Goal: Task Accomplishment & Management: Manage account settings

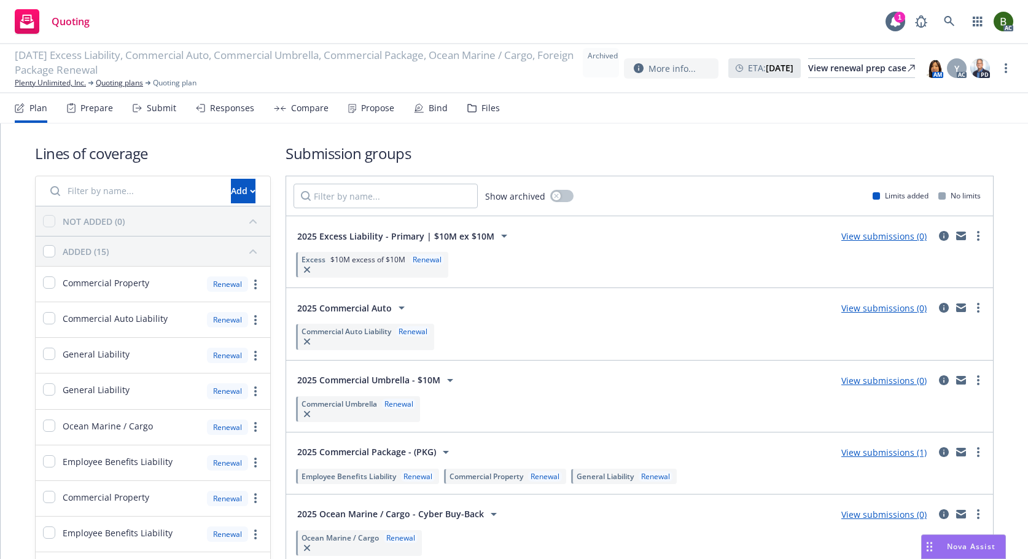
click at [481, 106] on div "Files" at bounding box center [490, 108] width 18 height 10
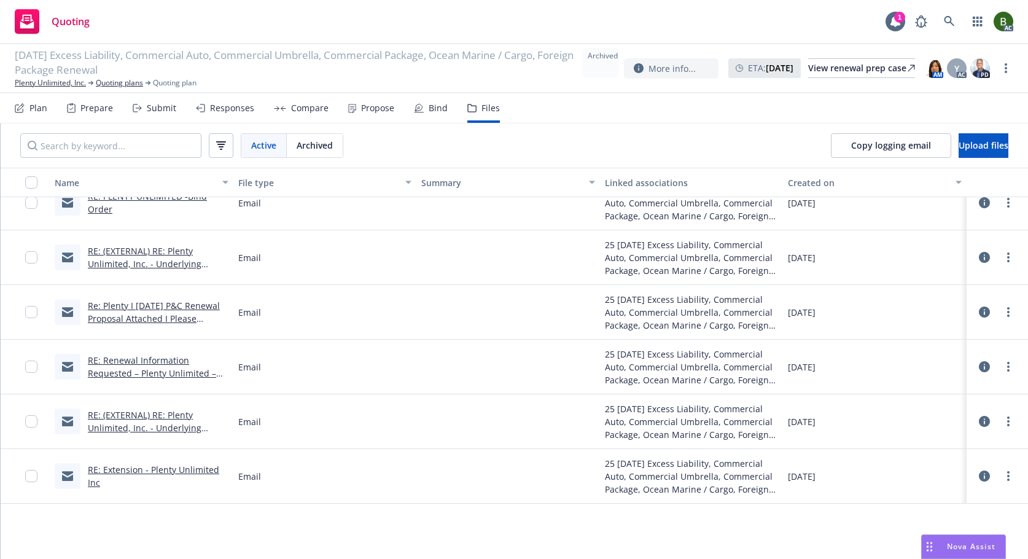
scroll to position [3499, 0]
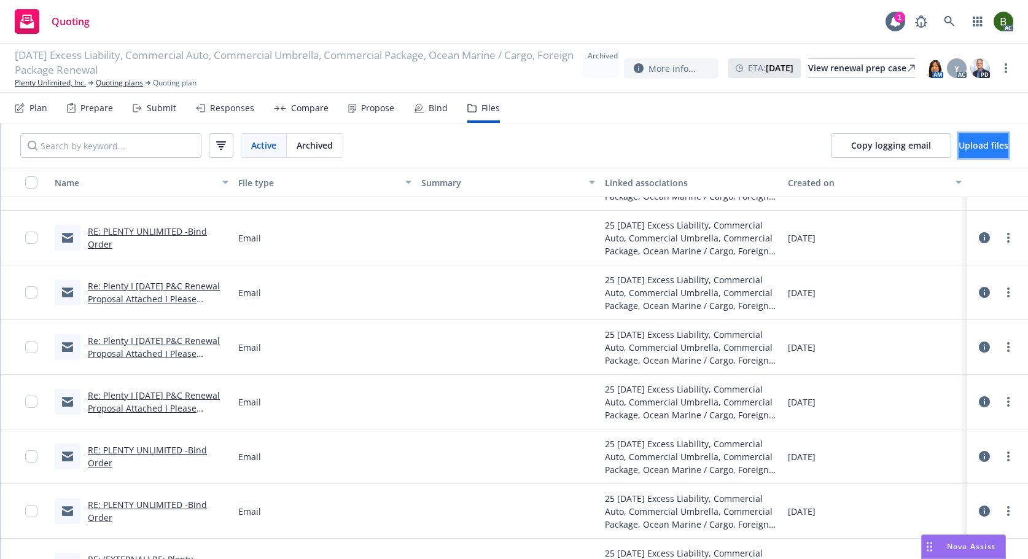
click at [958, 141] on span "Upload files" at bounding box center [983, 145] width 50 height 12
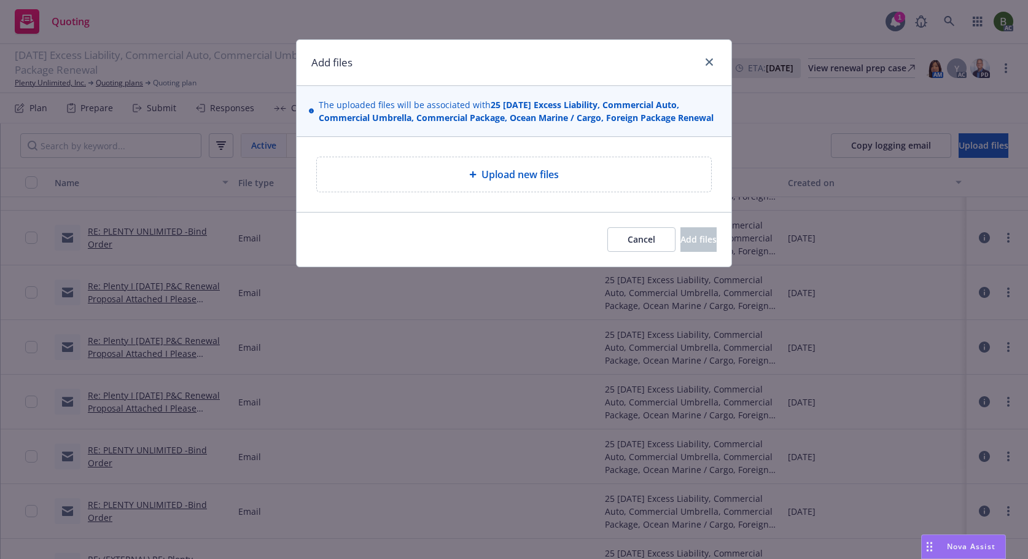
click at [454, 171] on div "Upload new files" at bounding box center [514, 174] width 374 height 15
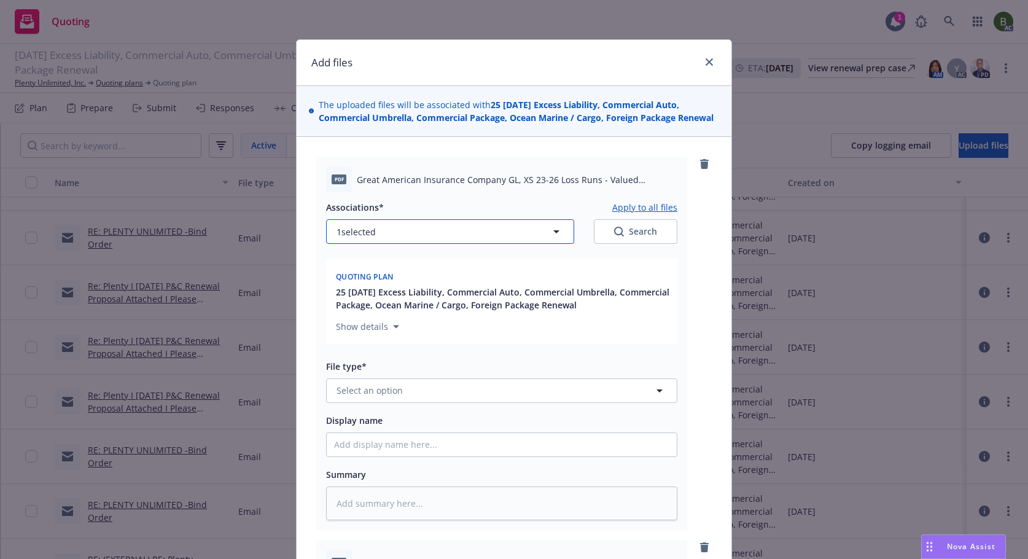
click at [419, 228] on button "1 selected" at bounding box center [450, 231] width 248 height 25
type textarea "x"
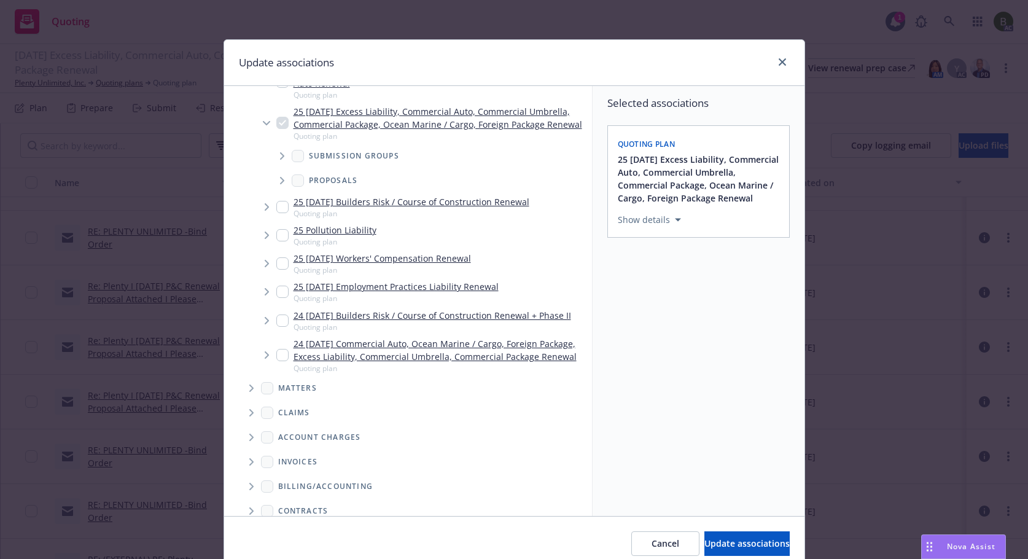
scroll to position [300, 0]
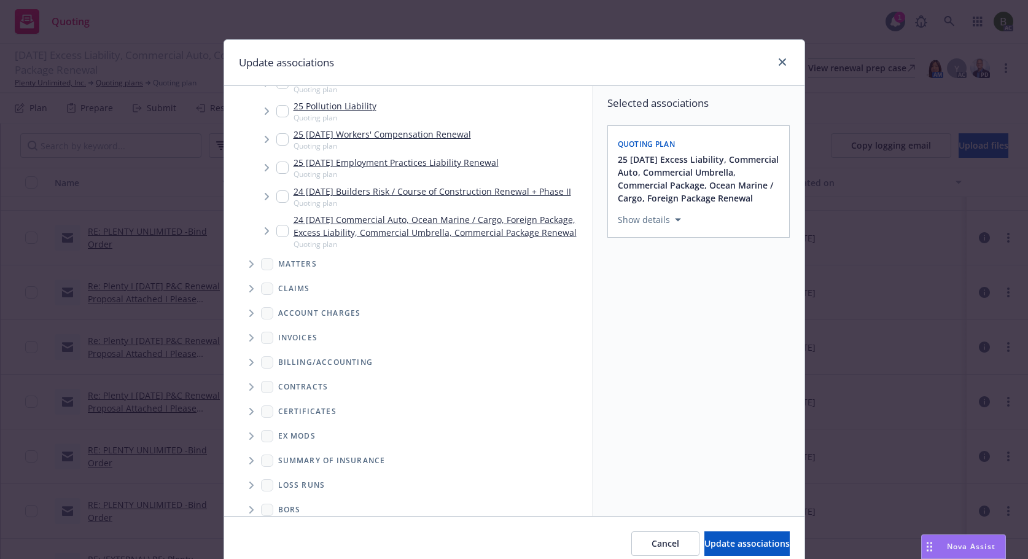
click at [251, 477] on span "Folder Tree Example" at bounding box center [251, 485] width 20 height 20
click at [298, 522] on link "2025" at bounding box center [308, 528] width 20 height 13
checkbox input "true"
click at [704, 540] on span "Update associations" at bounding box center [746, 543] width 85 height 12
type textarea "x"
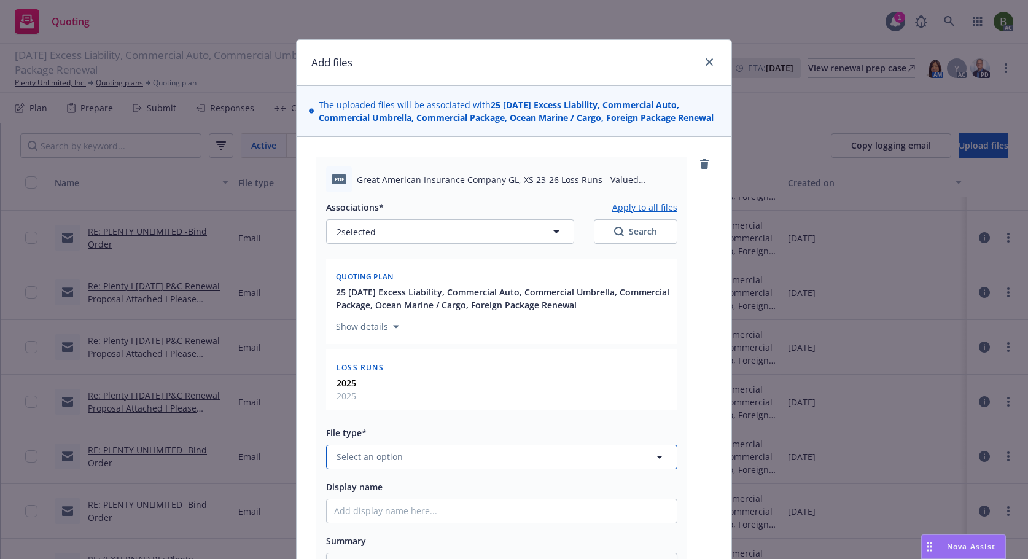
click at [443, 453] on button "Select an option" at bounding box center [501, 456] width 351 height 25
type input "los"
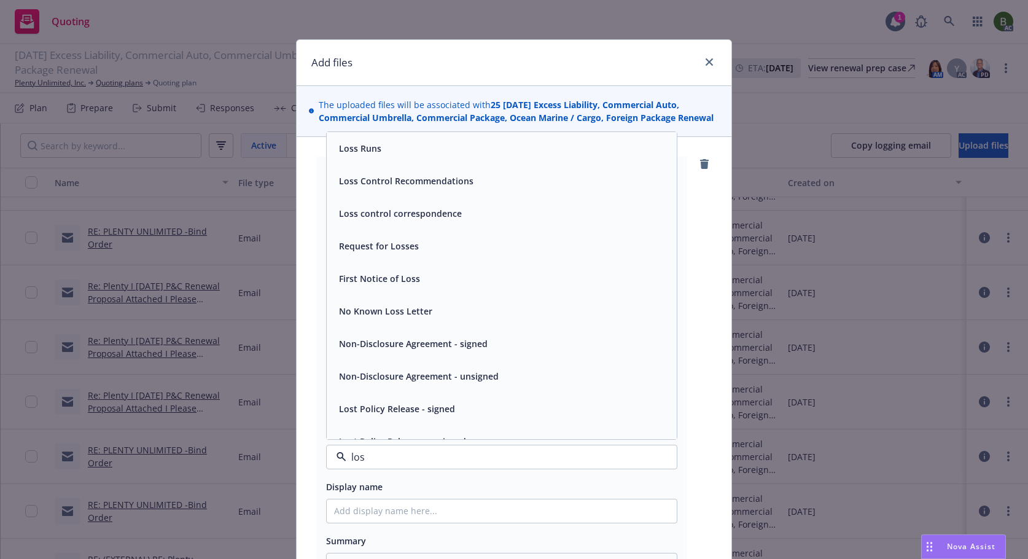
click at [346, 152] on span "Loss Runs" at bounding box center [360, 148] width 42 height 13
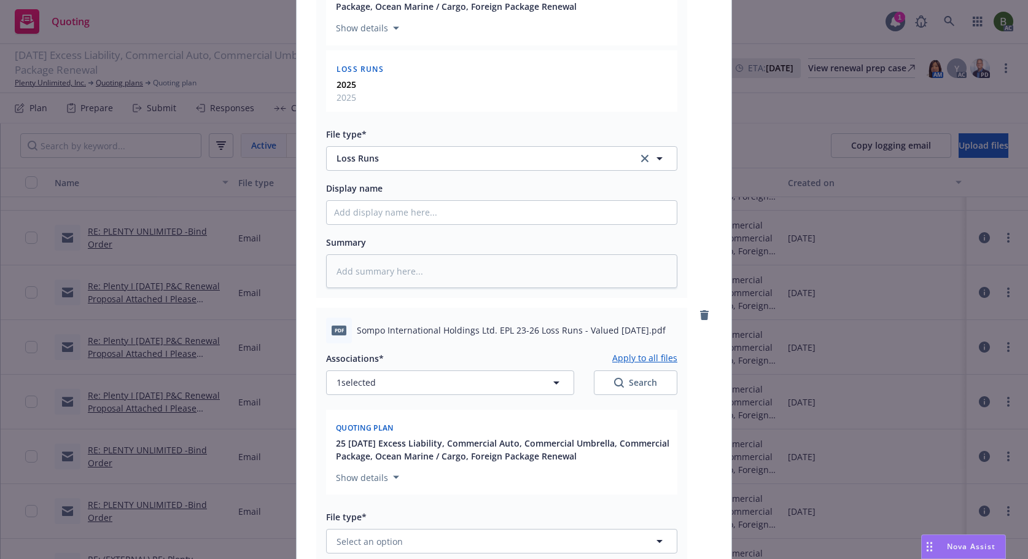
scroll to position [368, 0]
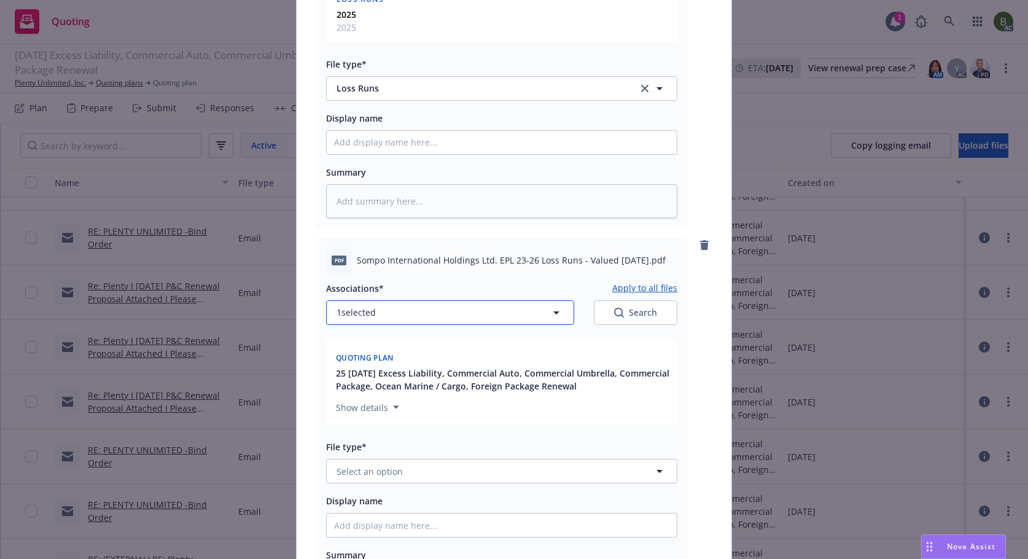
click at [388, 317] on button "1 selected" at bounding box center [450, 312] width 248 height 25
type textarea "x"
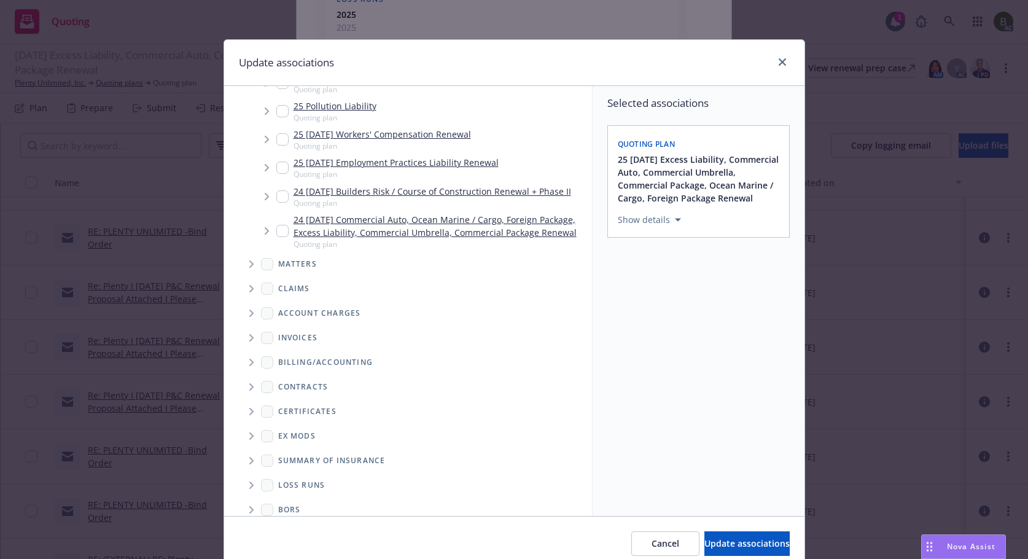
scroll to position [52, 0]
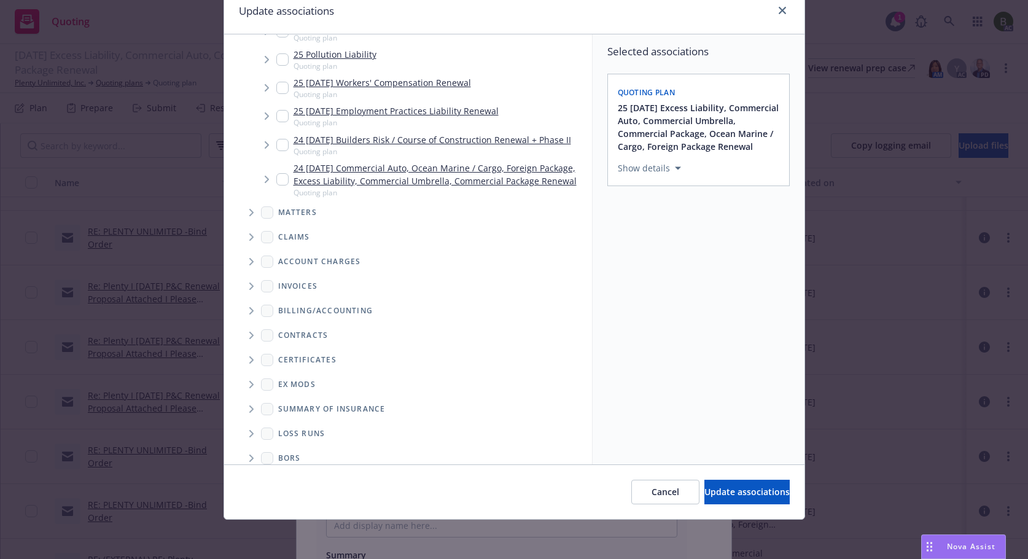
click at [249, 430] on icon "Folder Tree Example" at bounding box center [251, 433] width 5 height 7
click at [288, 468] on div "2025" at bounding box center [297, 477] width 39 height 18
checkbox input "true"
click at [704, 490] on span "Update associations" at bounding box center [746, 492] width 85 height 12
type textarea "x"
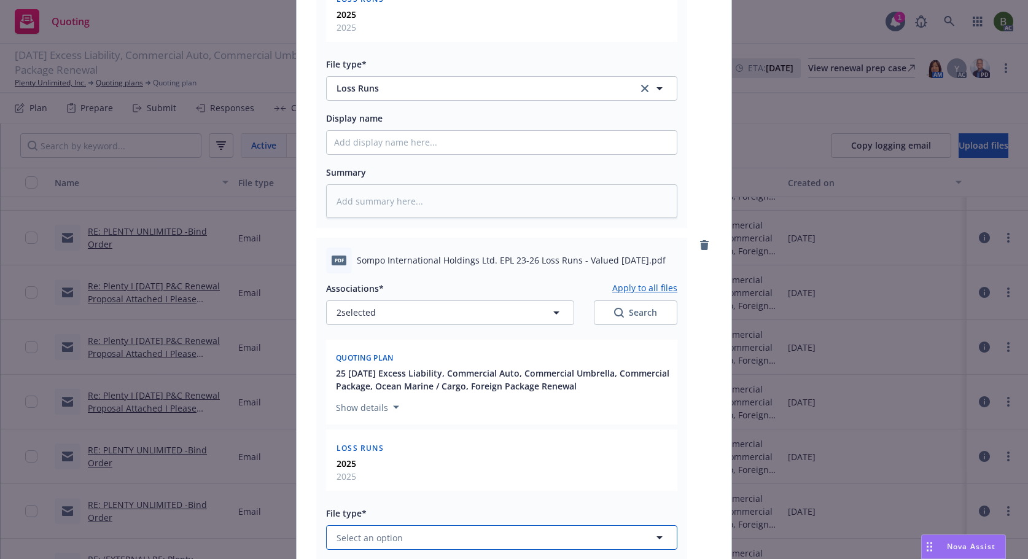
click at [413, 531] on button "Select an option" at bounding box center [501, 537] width 351 height 25
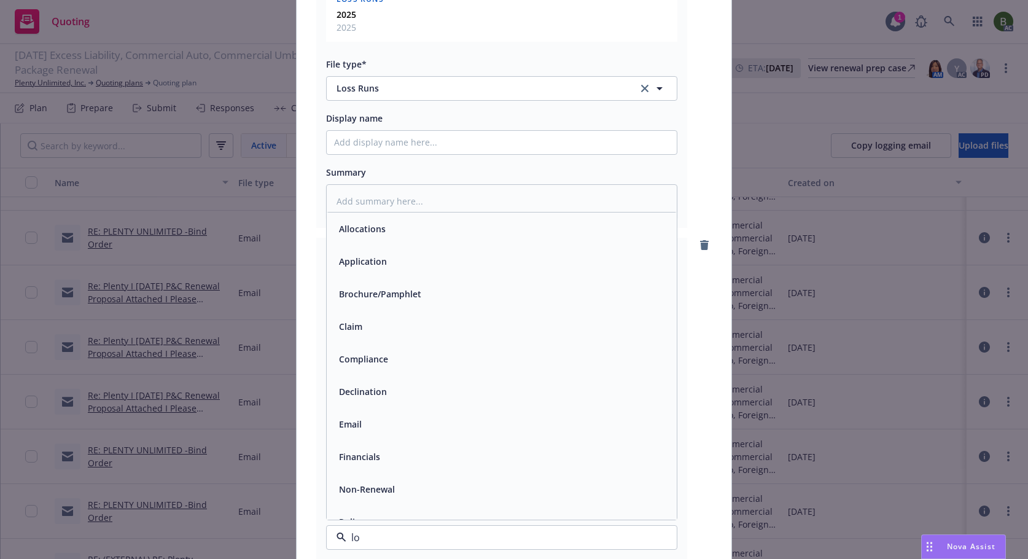
type input "los"
click at [381, 230] on div "Loss Runs" at bounding box center [501, 229] width 335 height 18
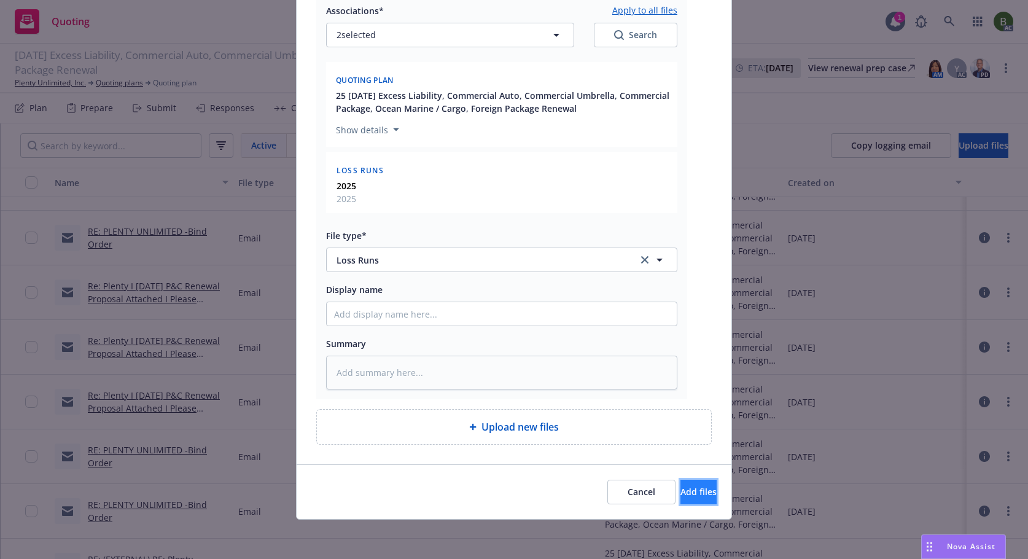
click at [681, 481] on button "Add files" at bounding box center [698, 491] width 36 height 25
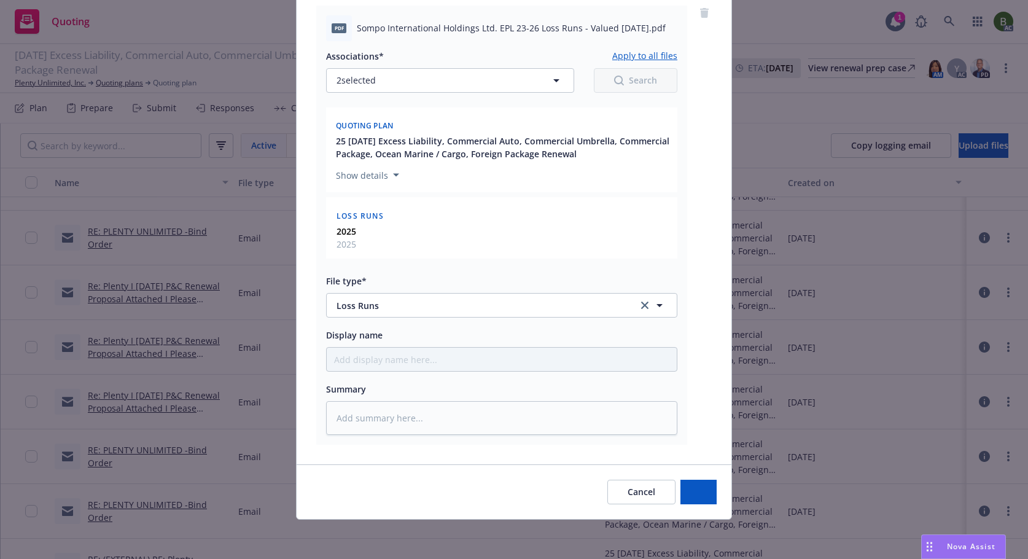
scroll to position [600, 0]
type textarea "x"
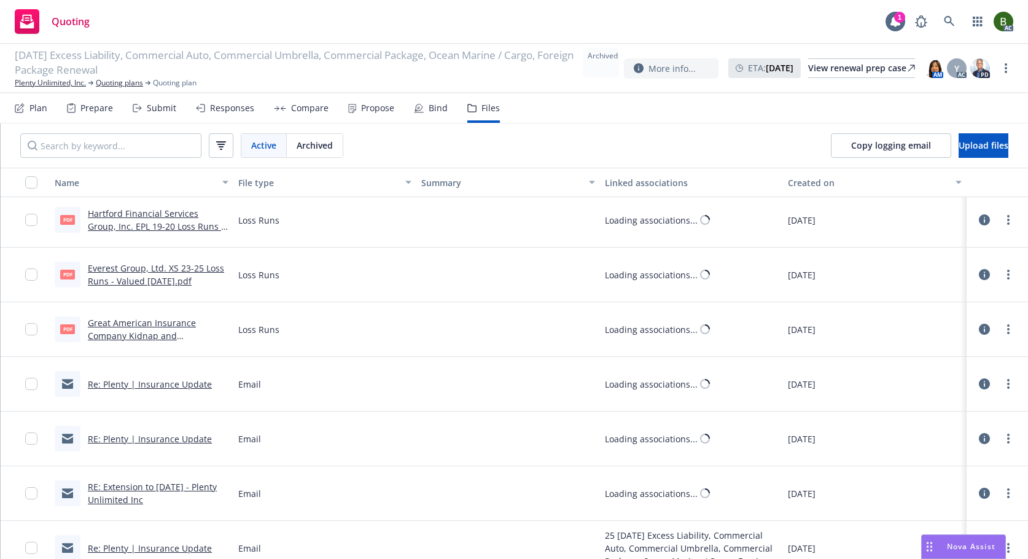
scroll to position [0, 0]
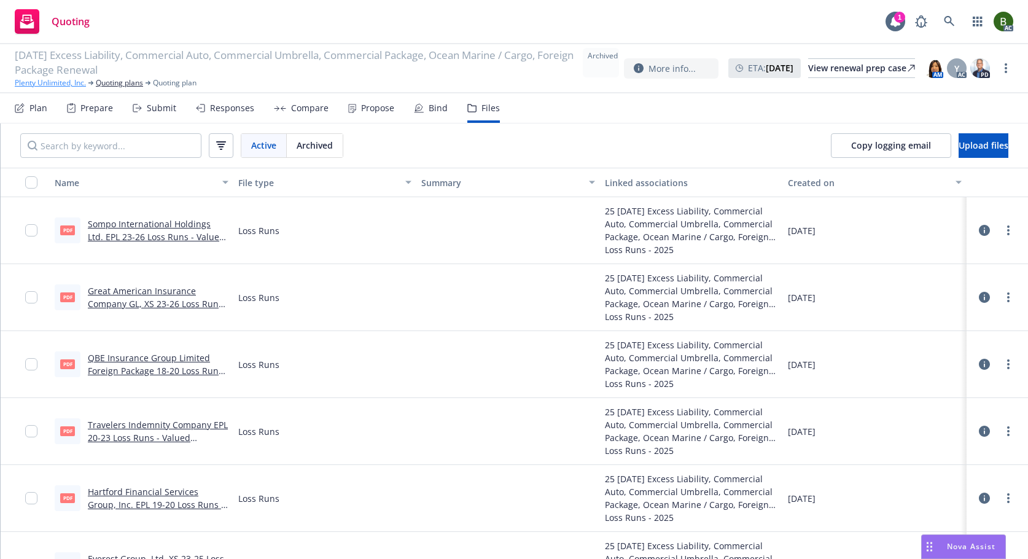
click at [60, 83] on link "Plenty Unlimited, Inc." at bounding box center [50, 82] width 71 height 11
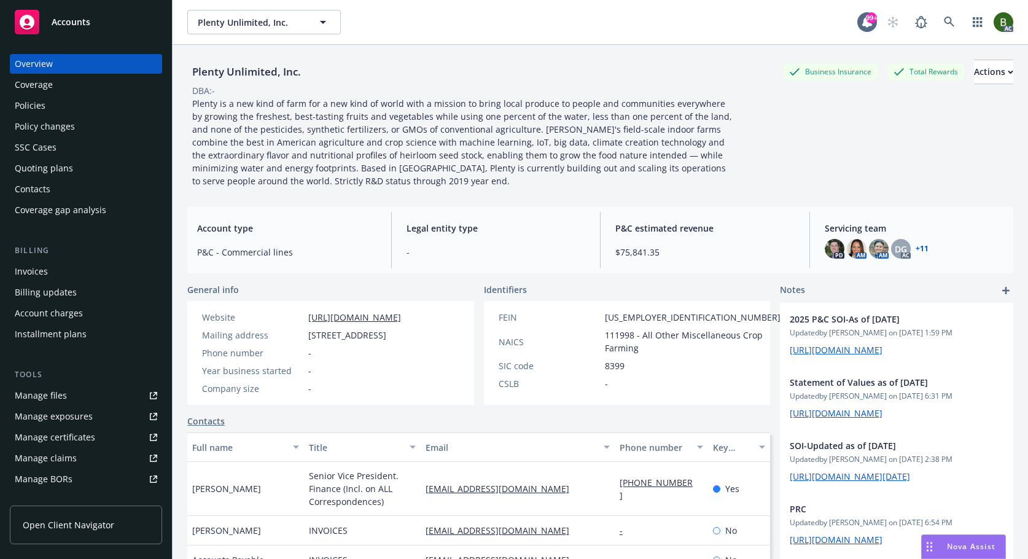
click at [916, 249] on link "+ 11" at bounding box center [921, 248] width 13 height 7
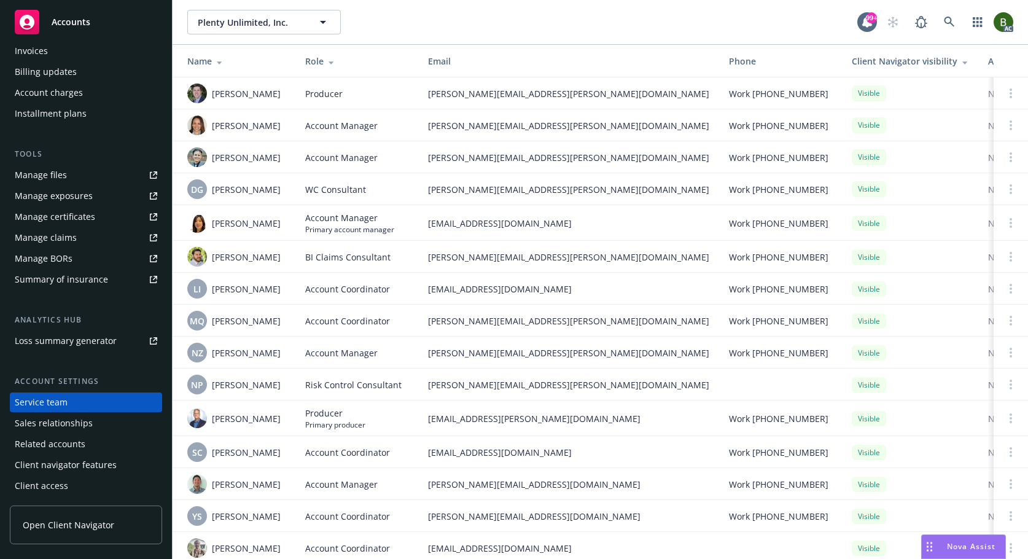
scroll to position [26, 0]
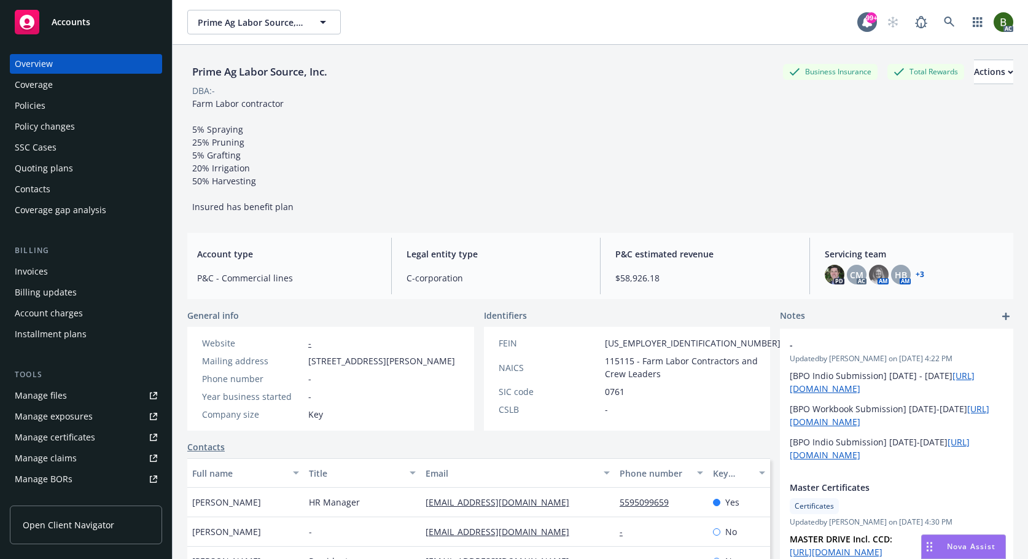
click at [56, 395] on div "Manage files" at bounding box center [41, 396] width 52 height 20
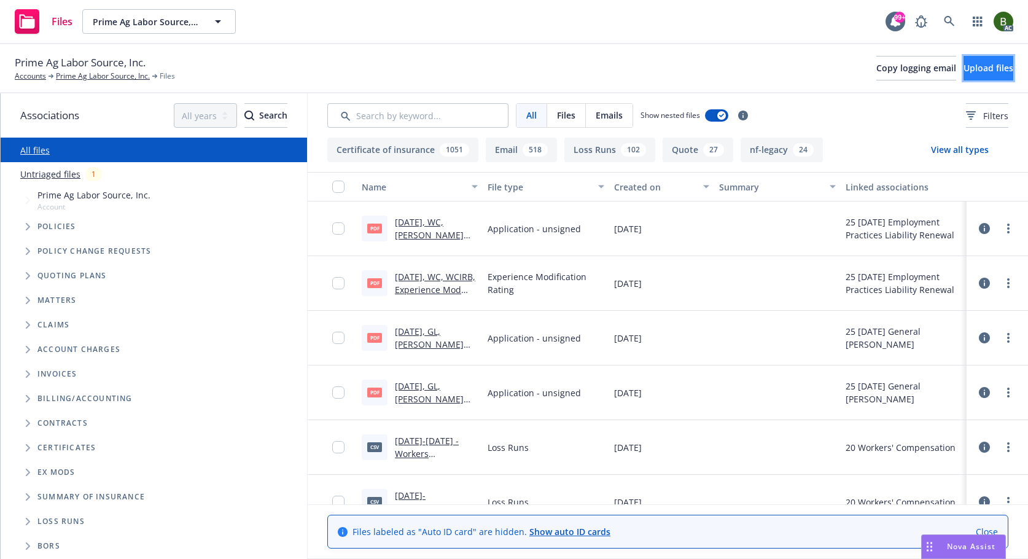
click at [963, 74] on button "Upload files" at bounding box center [988, 68] width 50 height 25
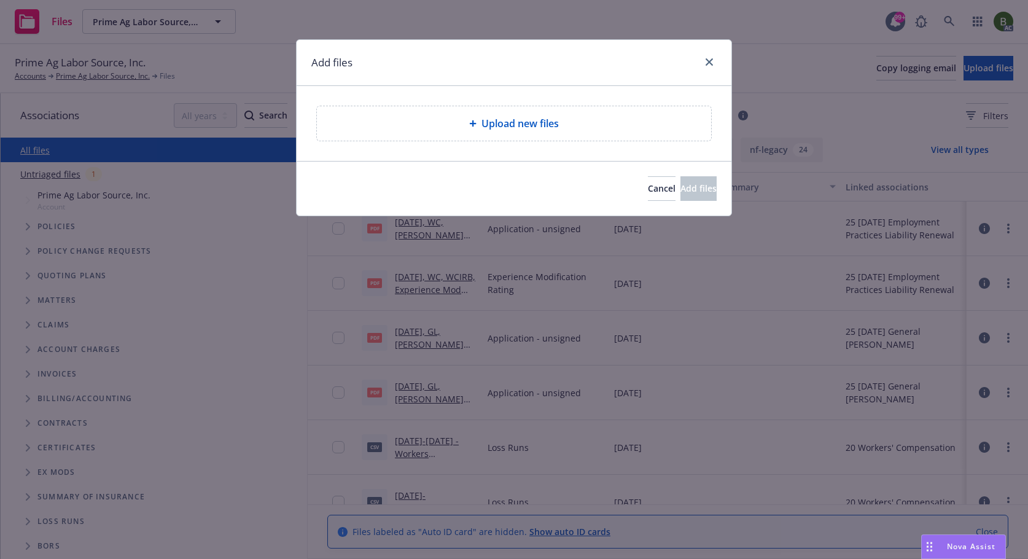
click at [560, 130] on div "Upload new files" at bounding box center [514, 123] width 374 height 15
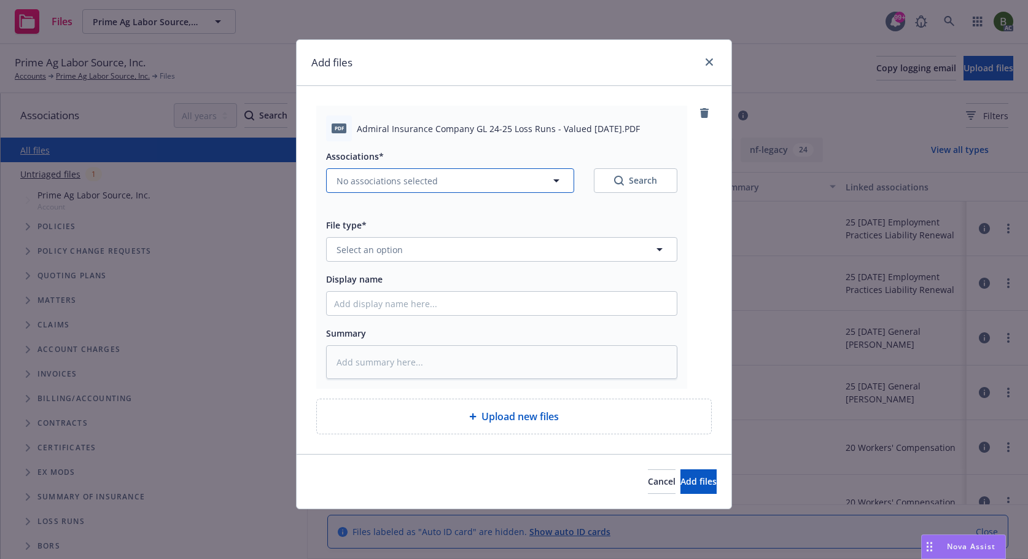
click at [475, 179] on button "No associations selected" at bounding box center [450, 180] width 248 height 25
type textarea "x"
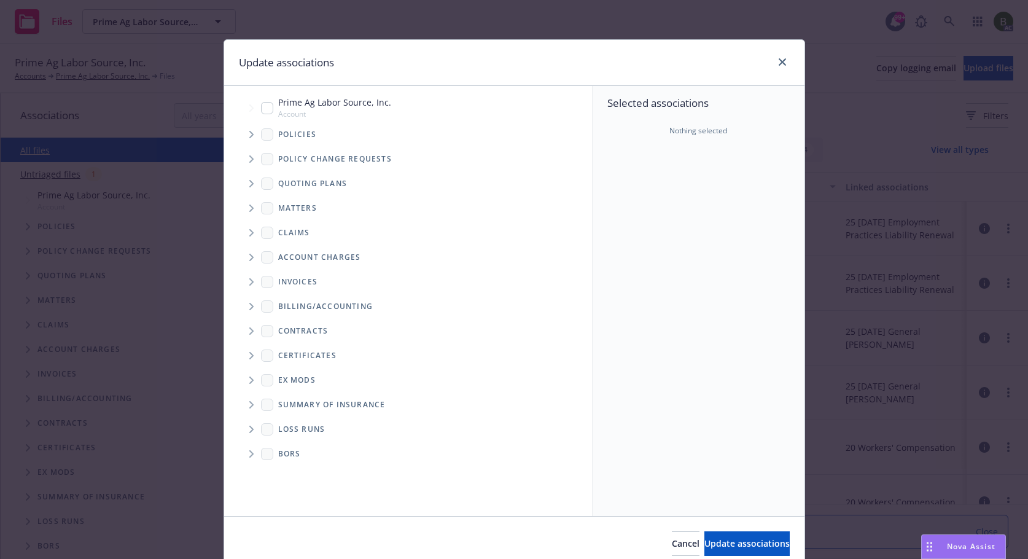
click at [249, 134] on icon "Tree Example" at bounding box center [251, 134] width 4 height 7
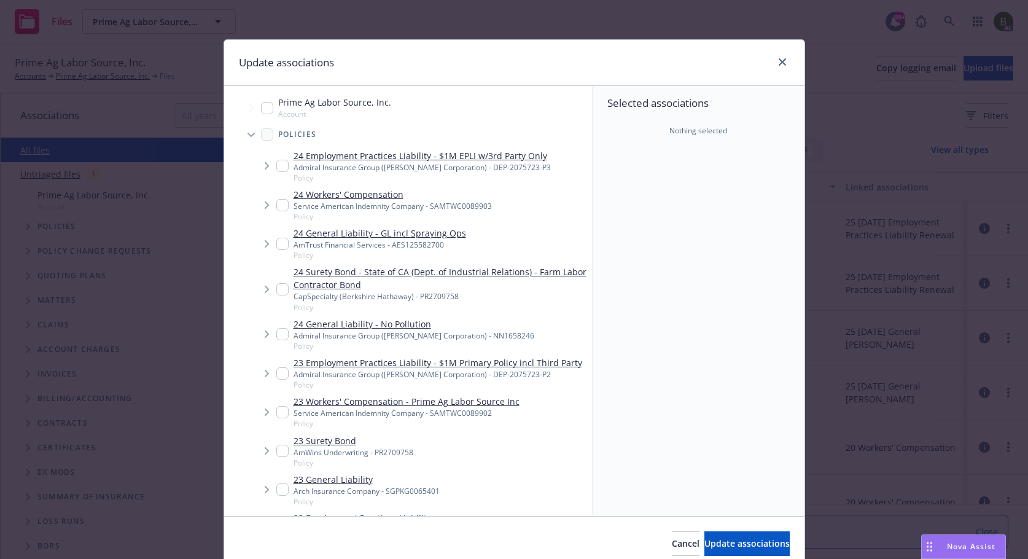
click at [276, 330] on input "Tree Example" at bounding box center [282, 334] width 12 height 12
checkbox input "true"
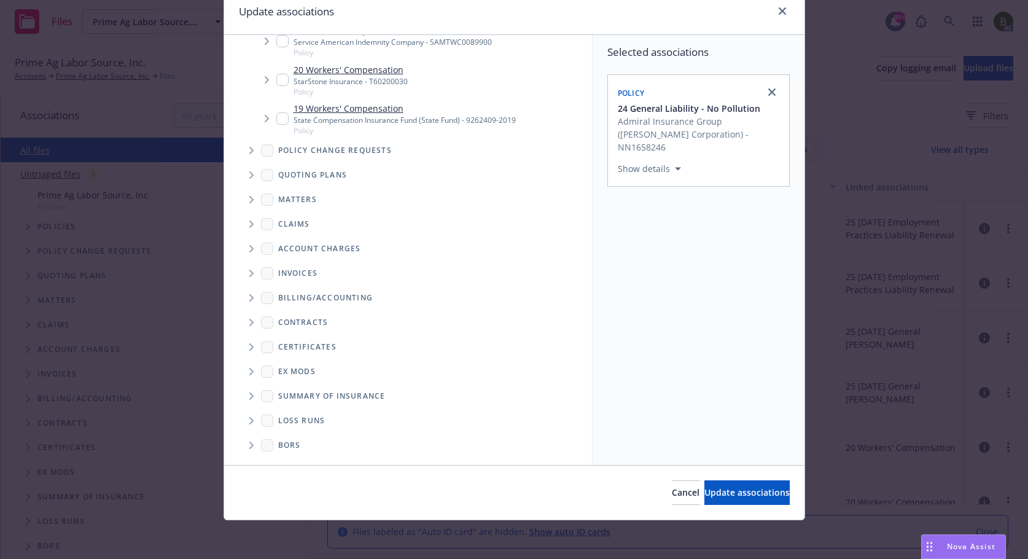
scroll to position [52, 0]
click at [250, 420] on span "Folder Tree Example" at bounding box center [251, 420] width 20 height 20
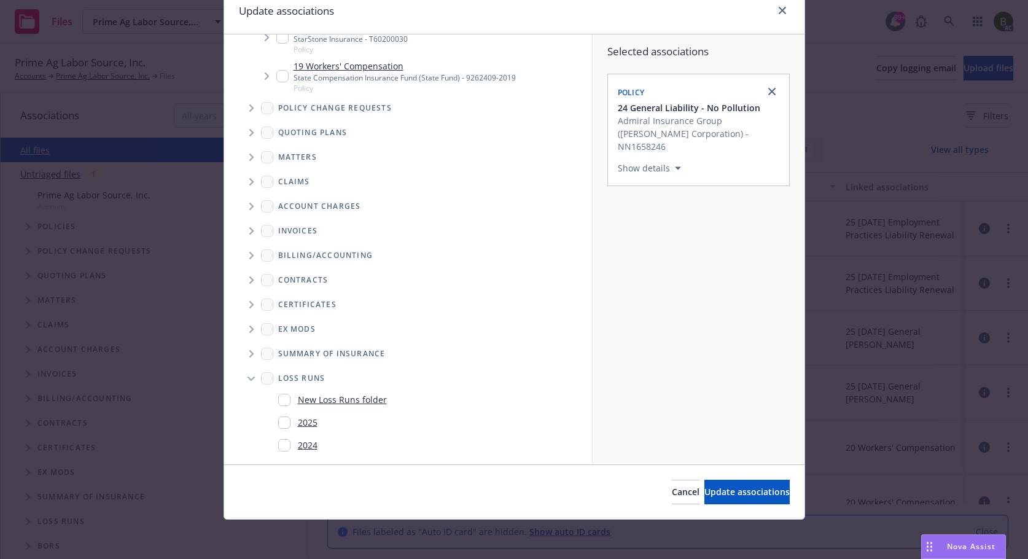
scroll to position [660, 0]
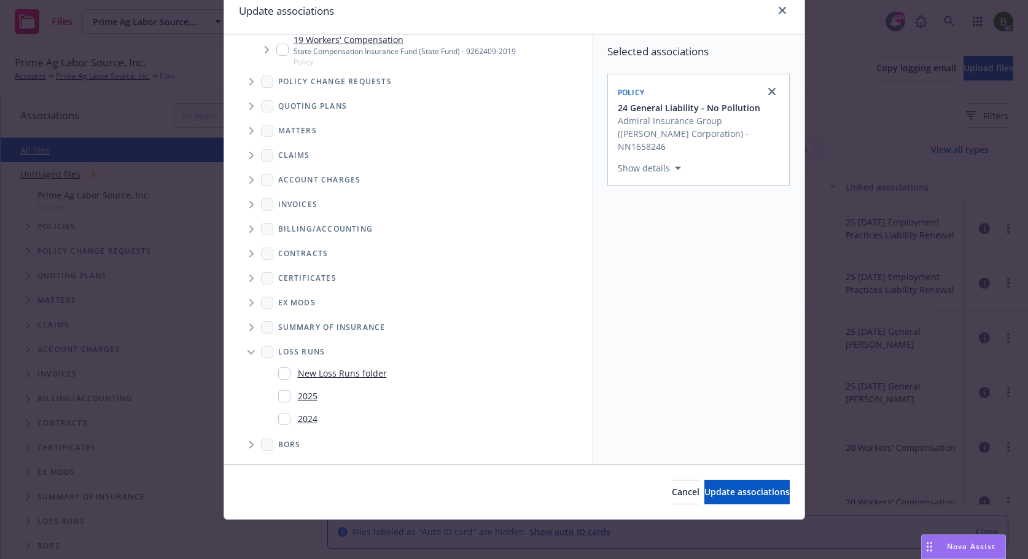
click at [282, 395] on input "Folder Tree Example" at bounding box center [284, 396] width 12 height 12
checkbox input "true"
click at [718, 497] on span "Update associations" at bounding box center [746, 492] width 85 height 12
type textarea "x"
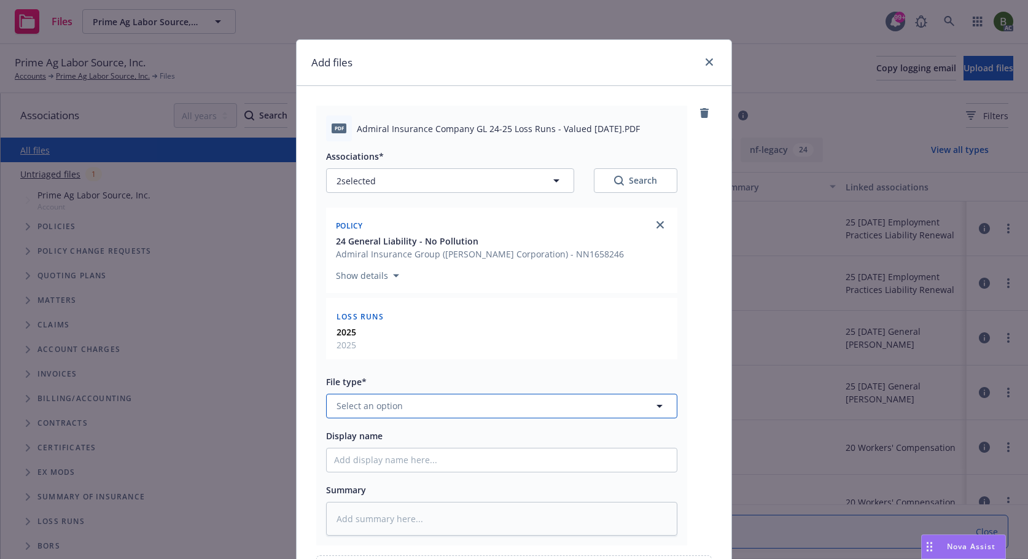
click at [527, 403] on button "Select an option" at bounding box center [501, 405] width 351 height 25
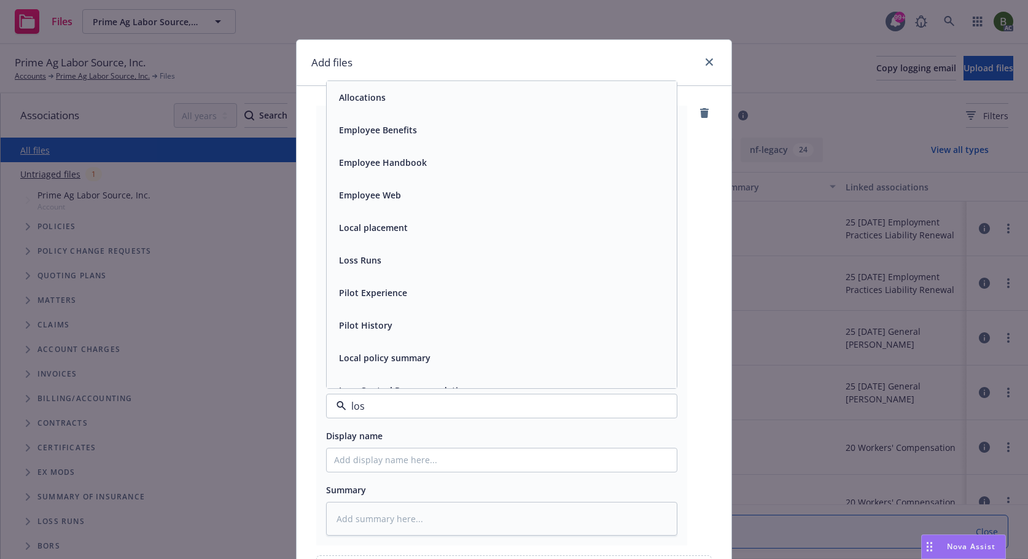
type input "loss"
click at [379, 97] on div "Loss Runs" at bounding box center [501, 97] width 335 height 18
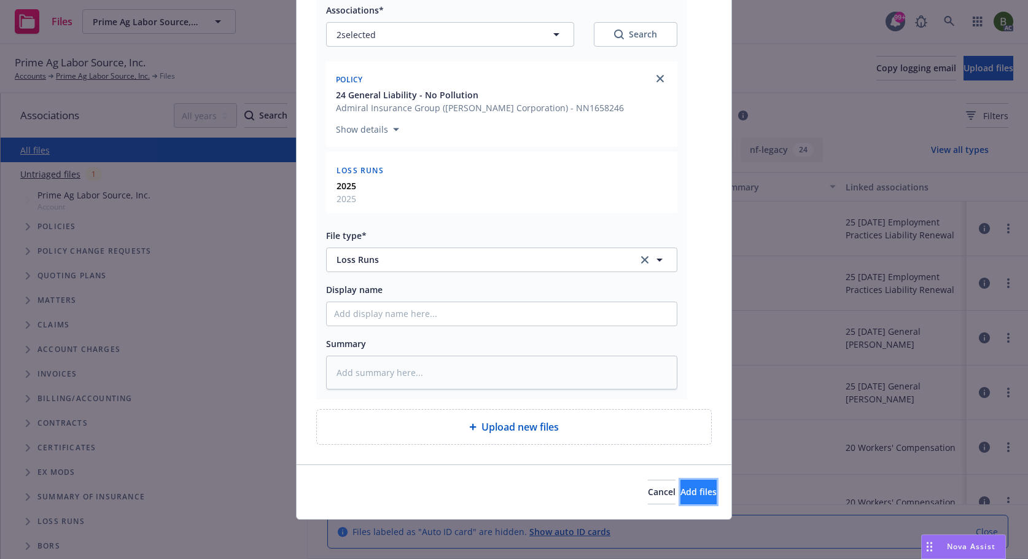
click at [684, 490] on span "Add files" at bounding box center [698, 492] width 36 height 12
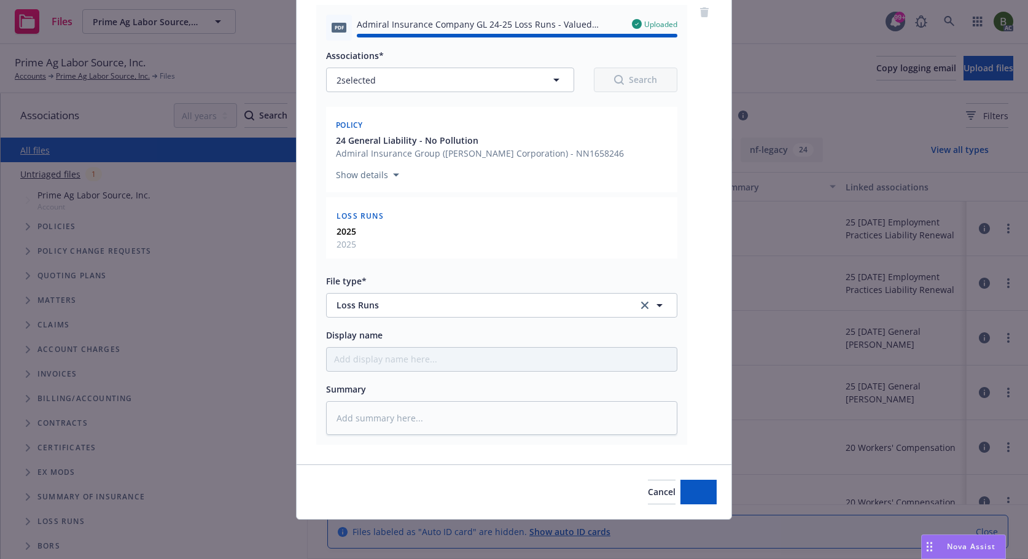
type textarea "x"
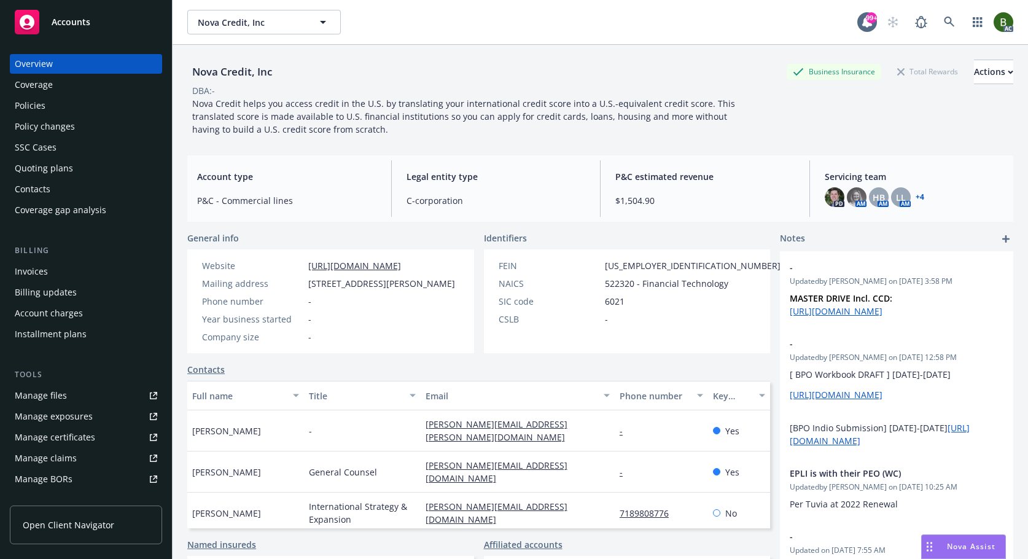
click at [31, 106] on div "Policies" at bounding box center [30, 106] width 31 height 20
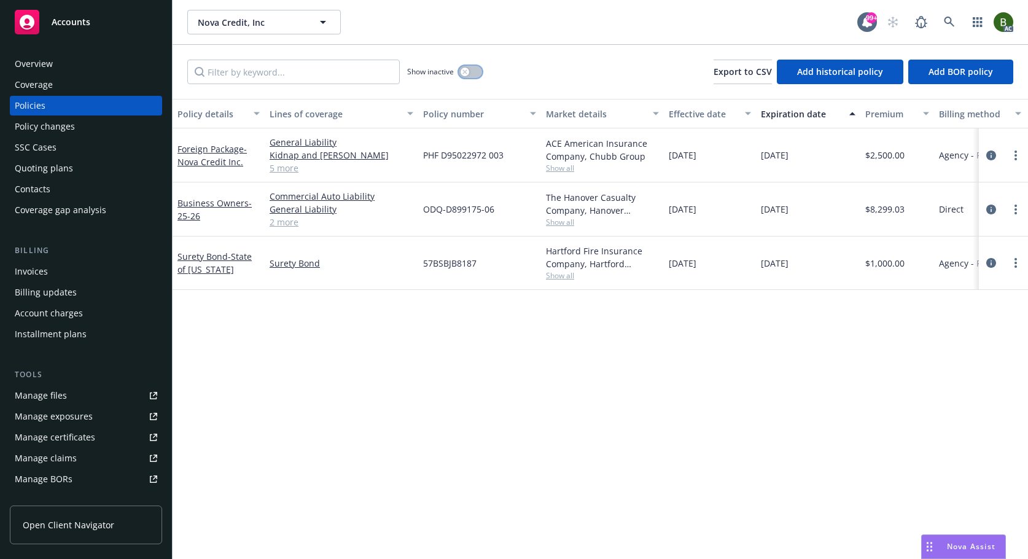
click at [479, 72] on button "button" at bounding box center [470, 72] width 23 height 12
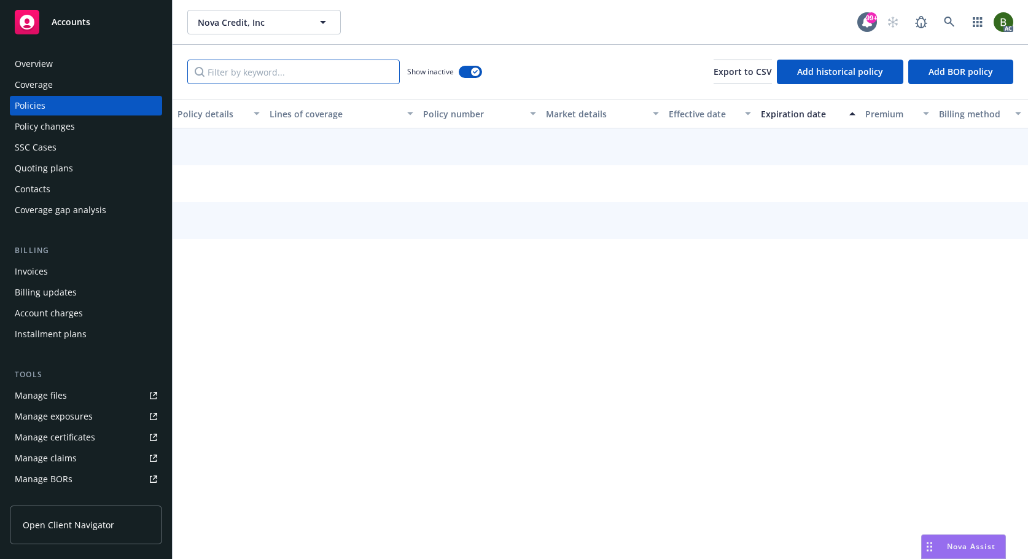
click at [303, 75] on input "Filter by keyword..." at bounding box center [293, 72] width 212 height 25
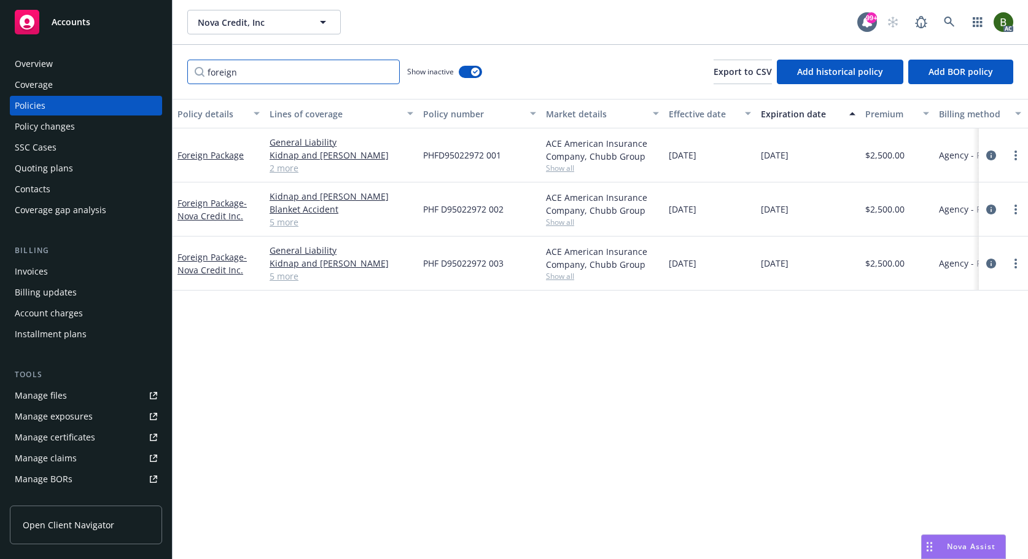
type input "foreign"
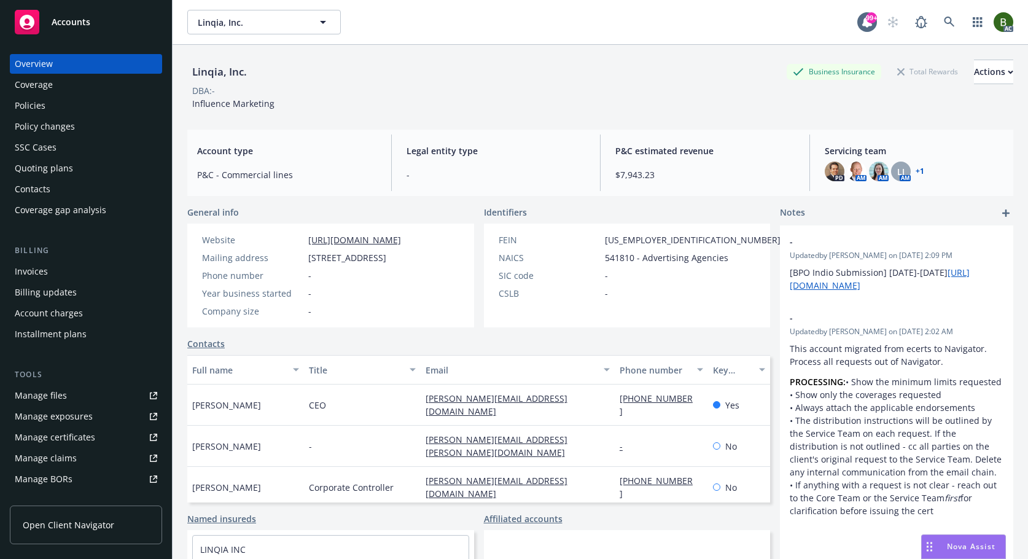
click at [52, 107] on div "Policies" at bounding box center [86, 106] width 142 height 20
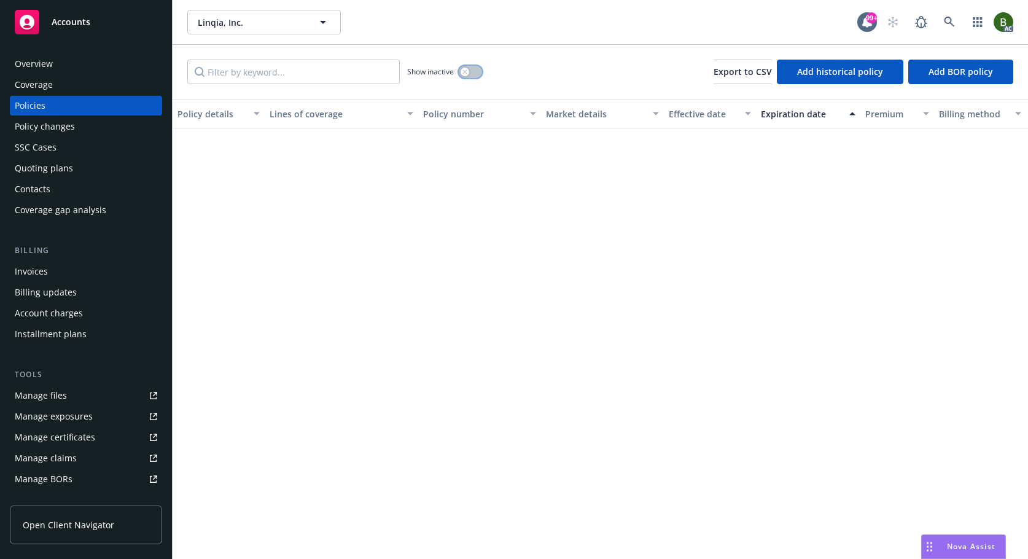
click at [471, 72] on button "button" at bounding box center [470, 72] width 23 height 12
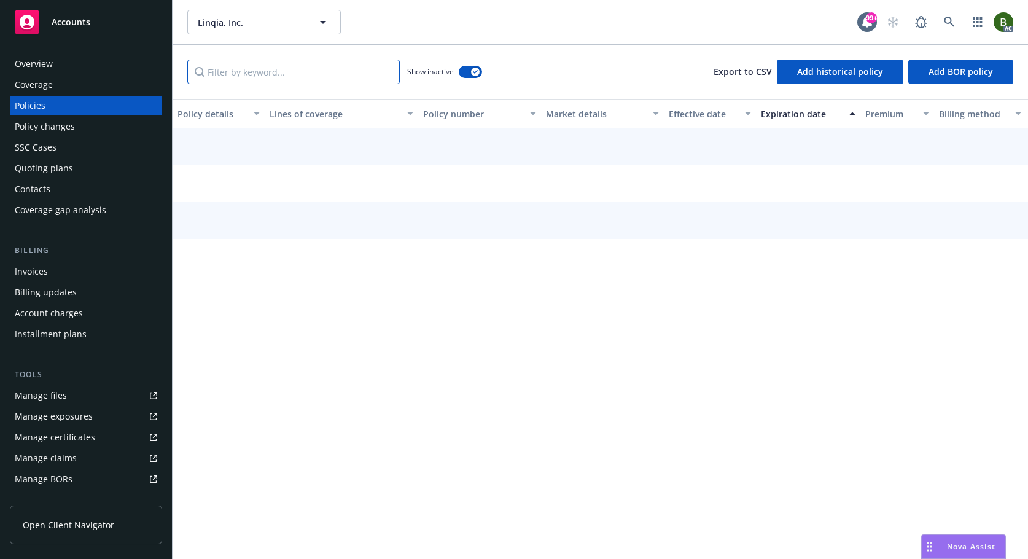
click at [381, 69] on input "Filter by keyword..." at bounding box center [293, 72] width 212 height 25
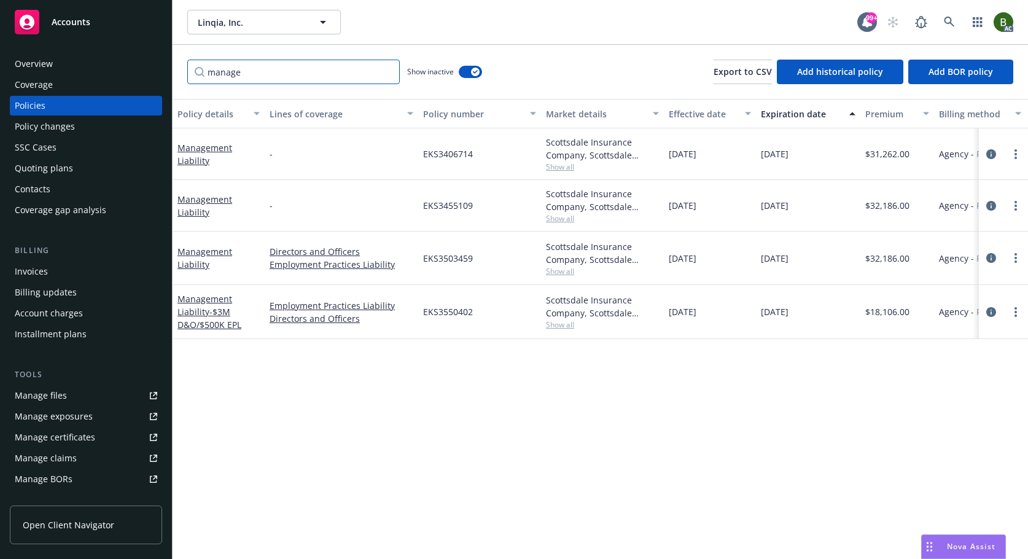
type input "manage"
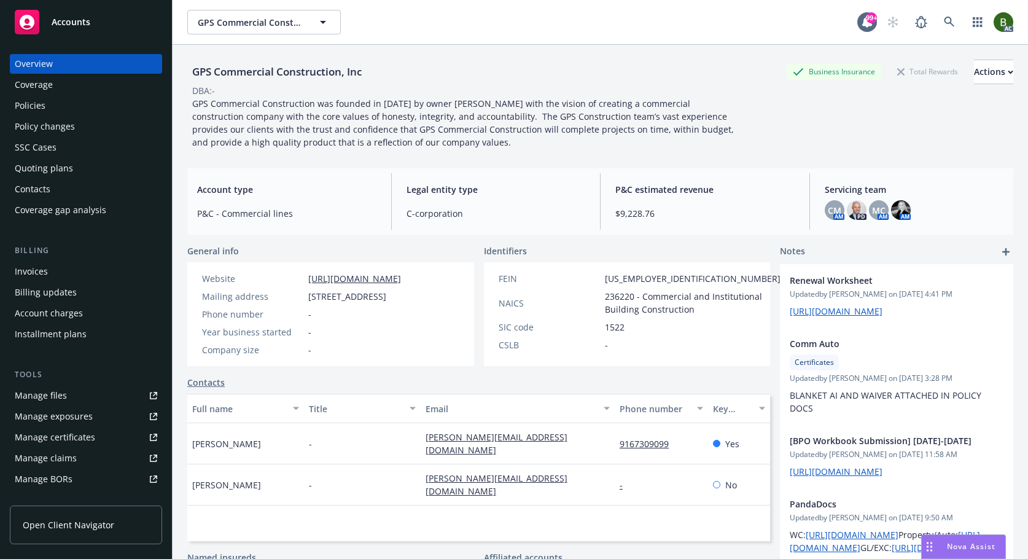
click at [45, 110] on div "Policies" at bounding box center [86, 106] width 142 height 20
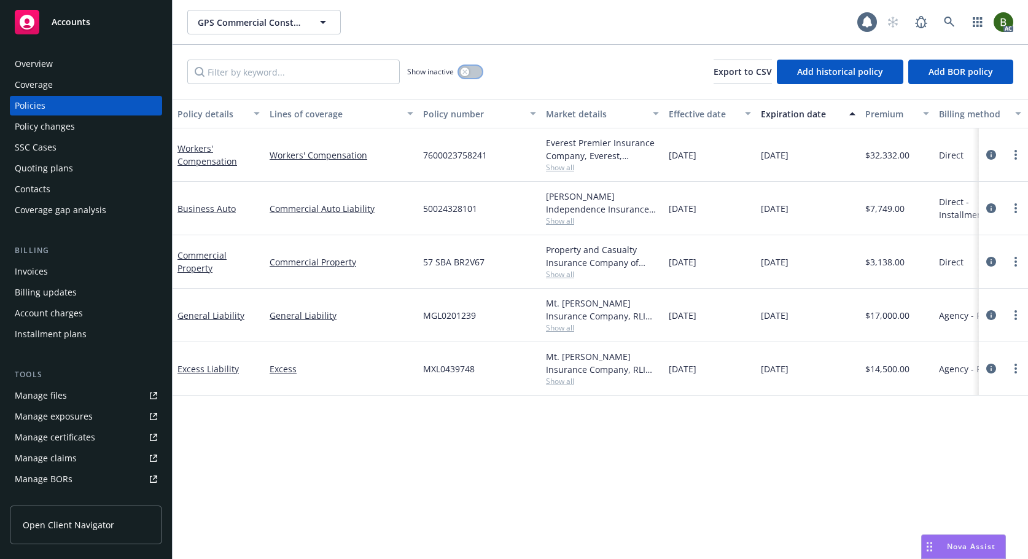
click at [467, 68] on div "button" at bounding box center [464, 72] width 9 height 9
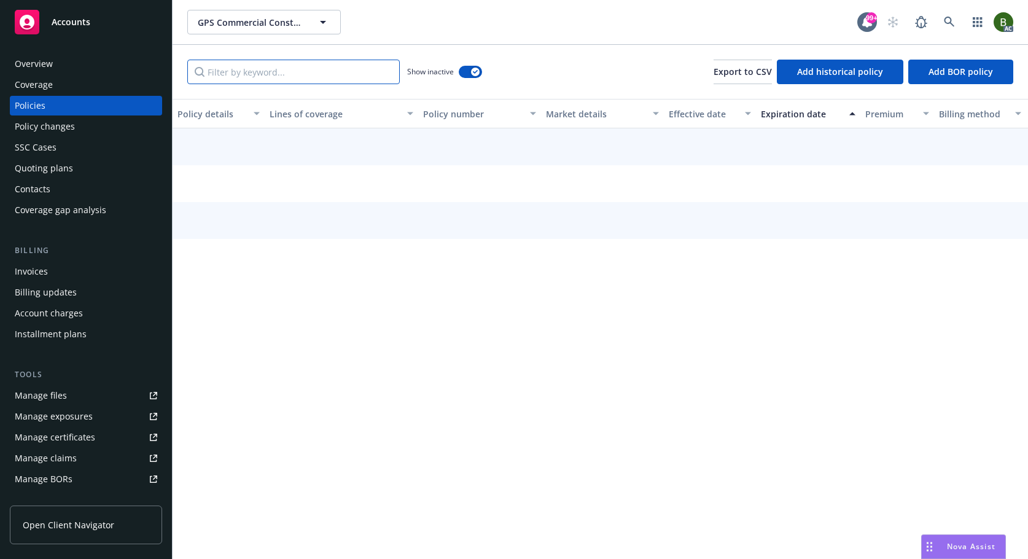
click at [330, 63] on input "Filter by keyword..." at bounding box center [293, 72] width 212 height 25
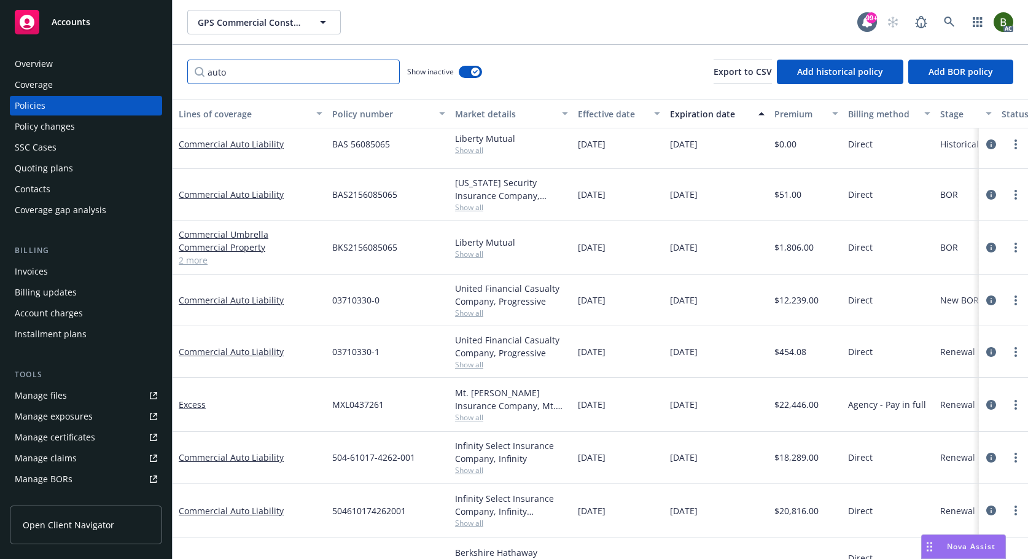
scroll to position [303, 0]
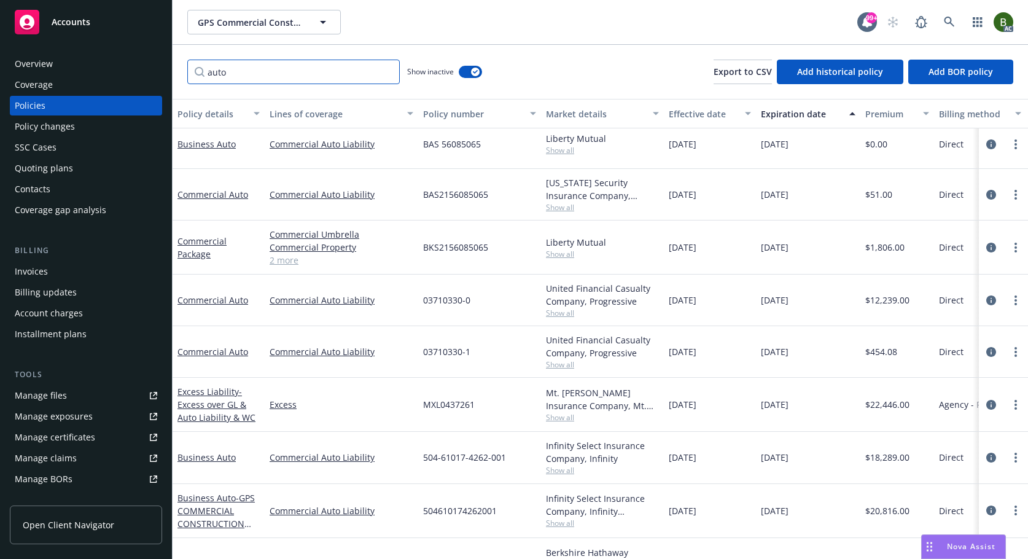
type input "auto"
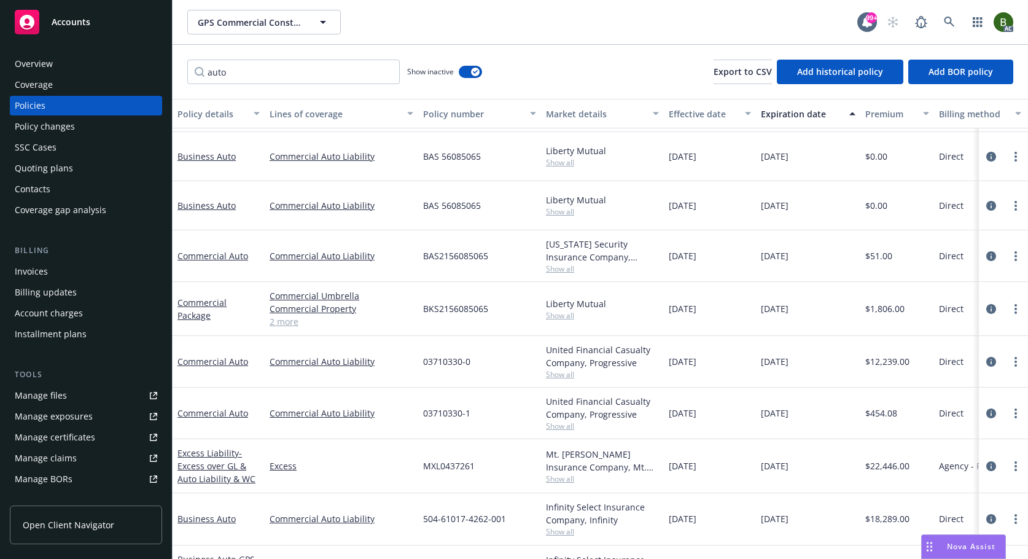
click at [452, 207] on span "BAS 56085065" at bounding box center [452, 205] width 58 height 13
copy span "BAS 56085065"
click at [560, 212] on span "Show all" at bounding box center [602, 211] width 113 height 10
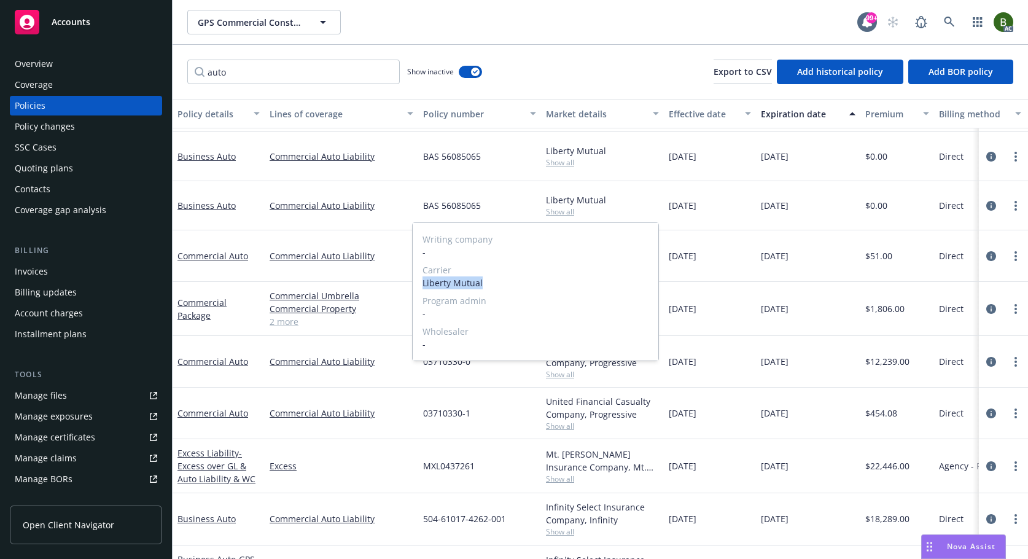
drag, startPoint x: 421, startPoint y: 285, endPoint x: 498, endPoint y: 288, distance: 77.4
click at [498, 288] on div "Writing company - Carrier Liberty Mutual Program admin - Wholesaler -" at bounding box center [536, 292] width 246 height 138
copy span "Liberty Mutual"
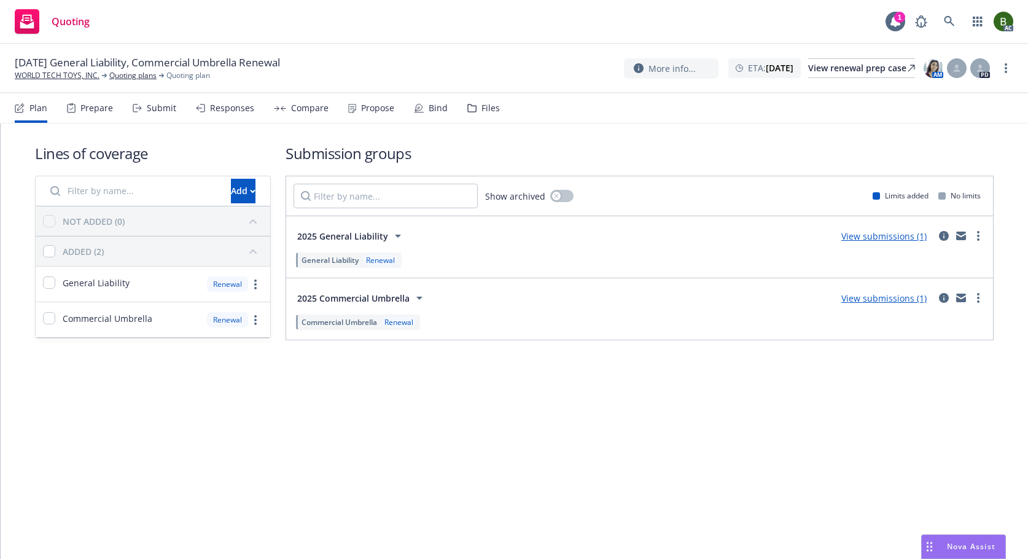
click at [494, 109] on div "Files" at bounding box center [490, 108] width 18 height 10
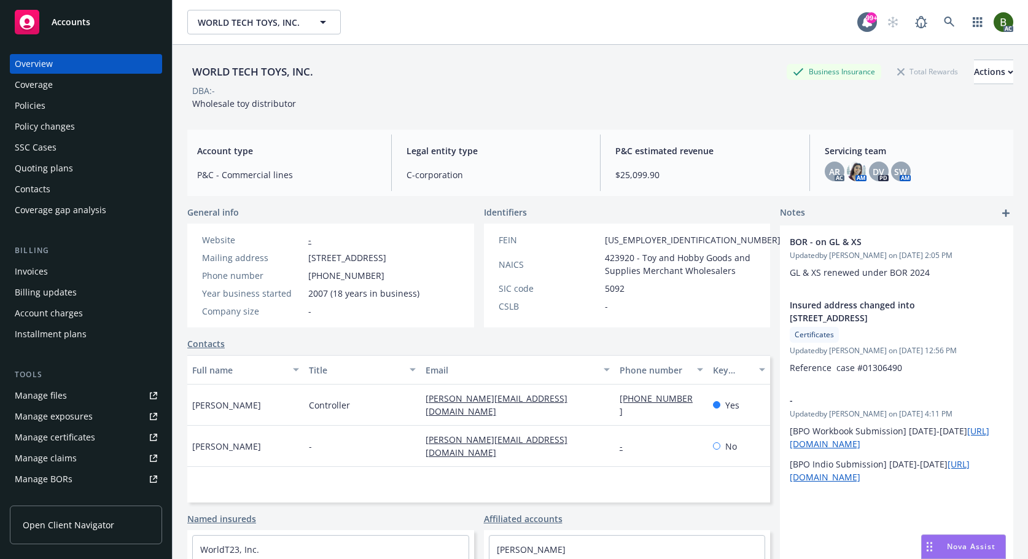
click at [35, 395] on div "Manage files" at bounding box center [41, 396] width 52 height 20
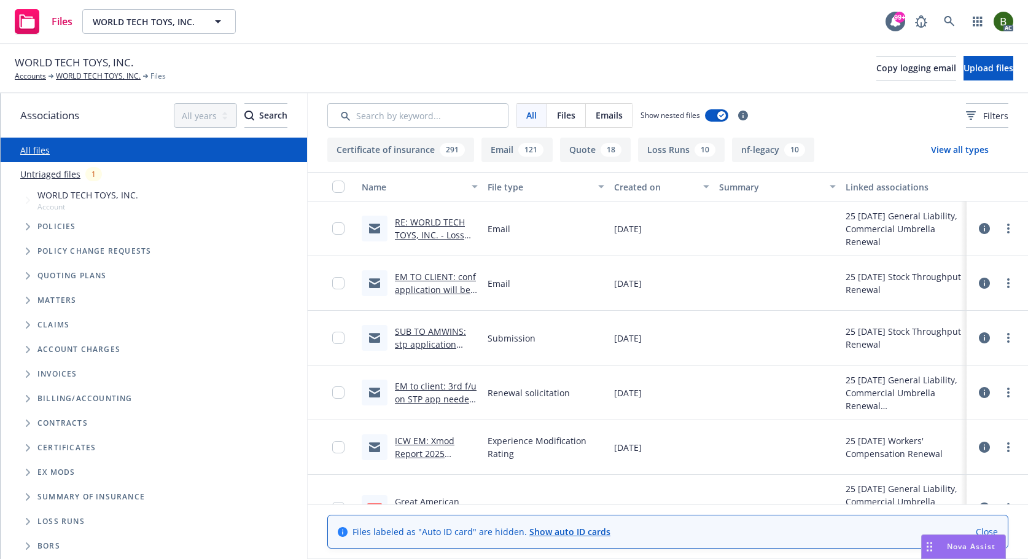
click at [443, 220] on link "RE: WORLD TECH TOYS, INC. - Loss Runs - PL2666172 & XS3289377" at bounding box center [435, 241] width 81 height 50
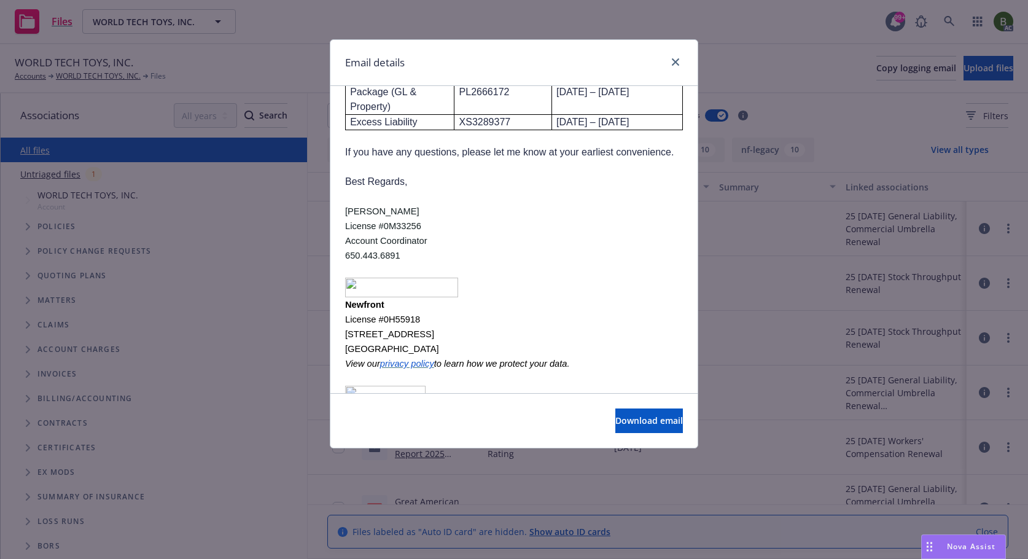
scroll to position [875, 0]
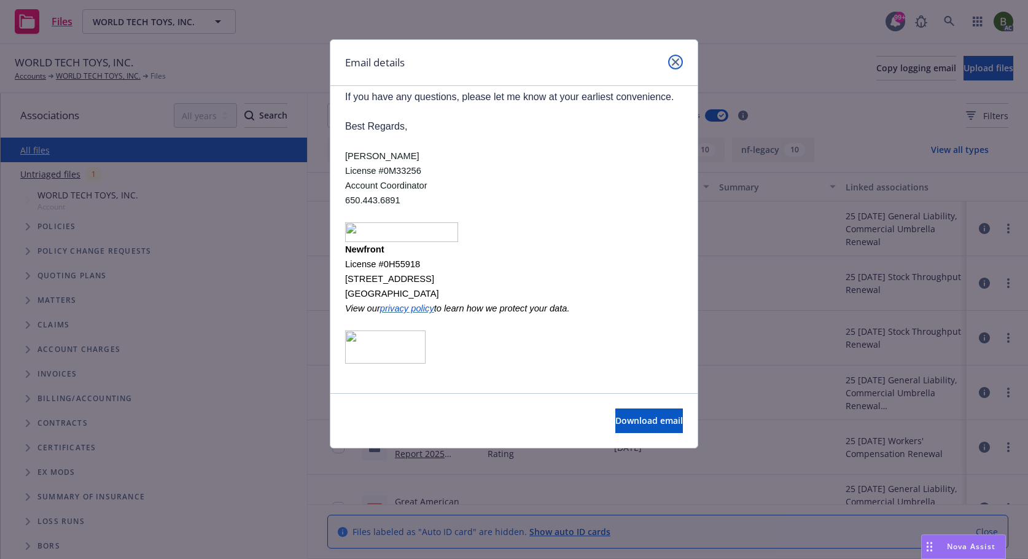
click at [675, 58] on icon "close" at bounding box center [675, 61] width 7 height 7
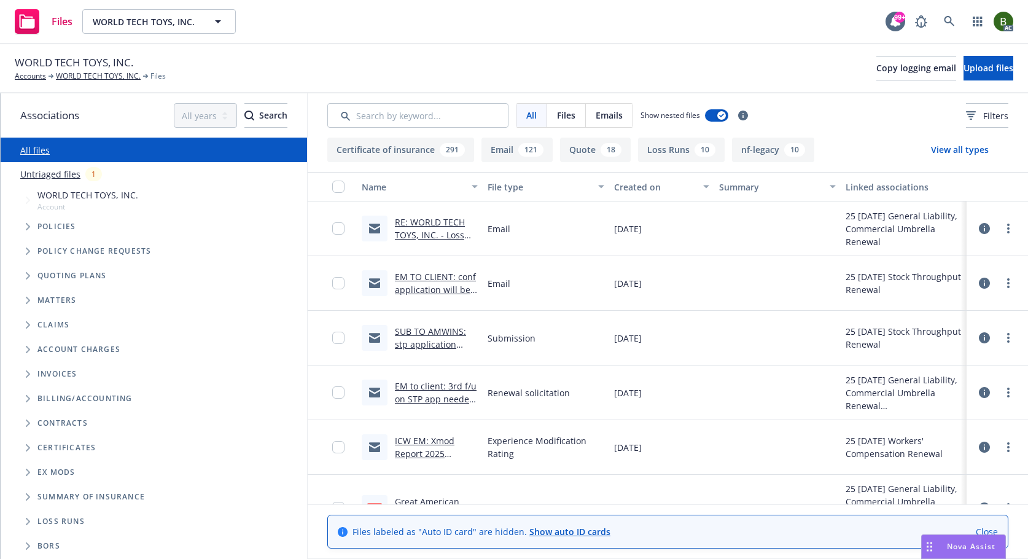
click at [463, 277] on link "EM TO CLIENT: conf application will be submitted.msg" at bounding box center [435, 289] width 81 height 37
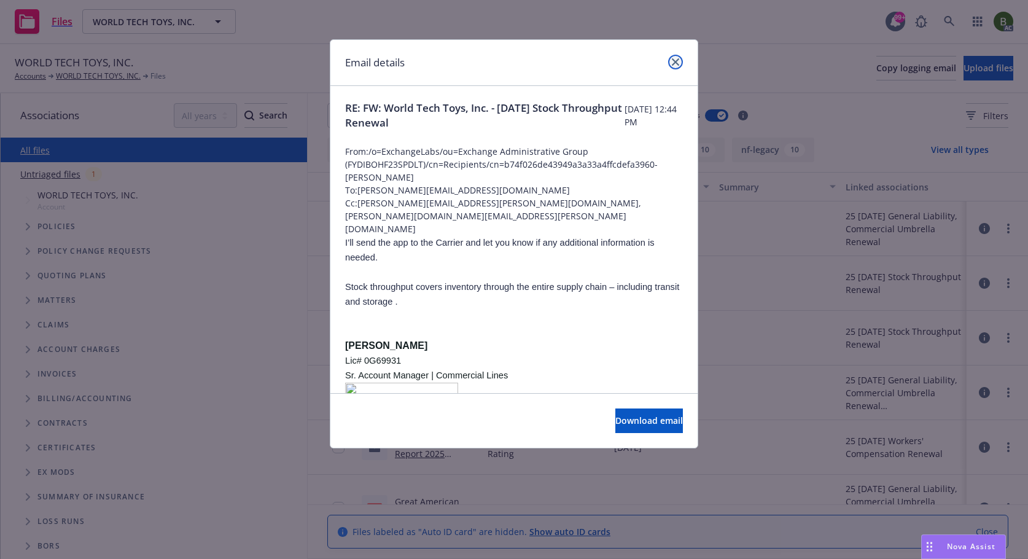
click at [675, 62] on icon "close" at bounding box center [675, 61] width 7 height 7
